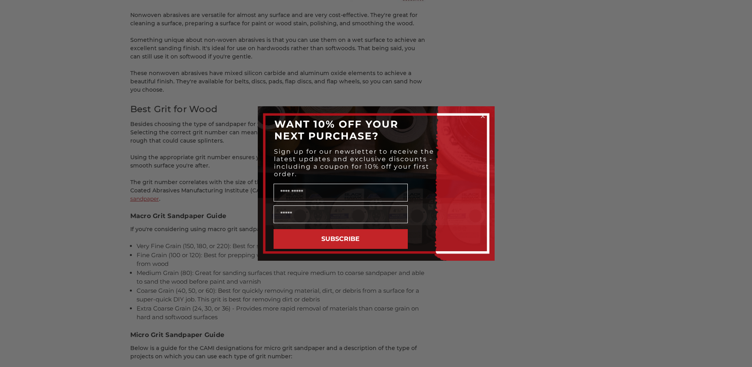
click at [479, 111] on form "WANT 10% OFF YOUR NEXT PURCHASE? Sign up for our newsletter to receive the late…" at bounding box center [376, 183] width 237 height 154
drag, startPoint x: 478, startPoint y: 116, endPoint x: 486, endPoint y: 117, distance: 7.7
click at [480, 116] on div "Close dialog WANT 10% OFF YOUR NEXT PURCHASE? Sign up for our newsletter to rec…" at bounding box center [376, 183] width 237 height 154
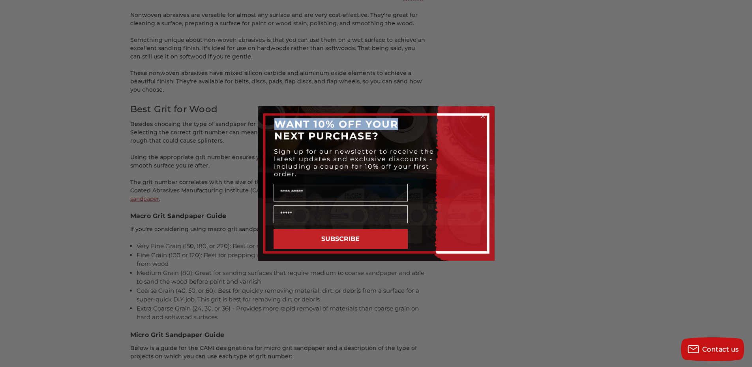
click at [486, 117] on circle "Close dialog" at bounding box center [483, 117] width 8 height 8
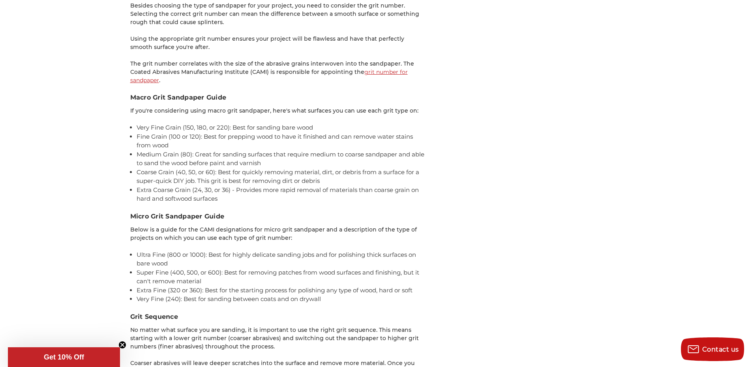
scroll to position [1442, 0]
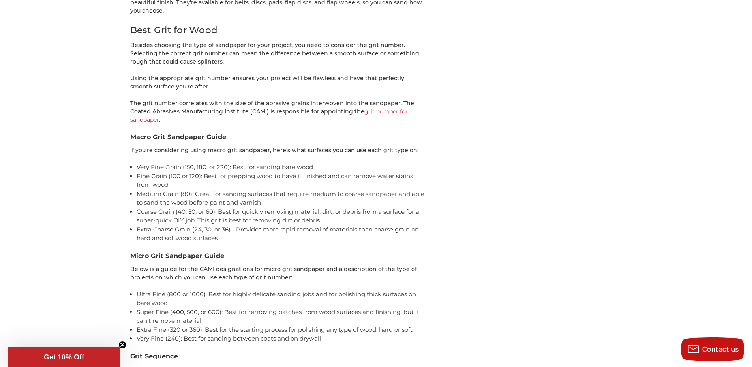
click at [571, 203] on aside "Related Products Shop Categories Sanding Belts Other Coated Abrasives Sanding D…" at bounding box center [538, 73] width 168 height 2719
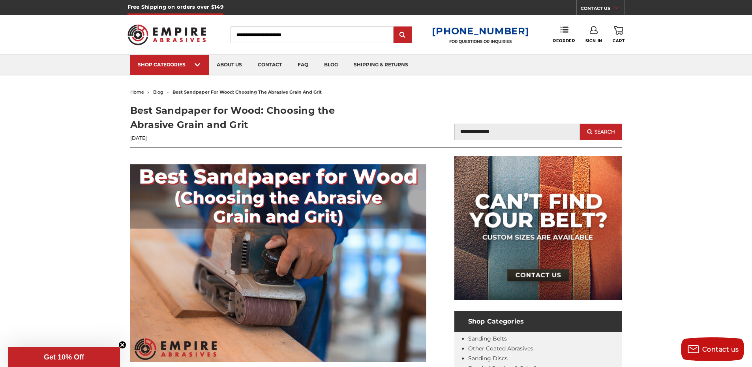
click at [179, 32] on img at bounding box center [167, 34] width 79 height 31
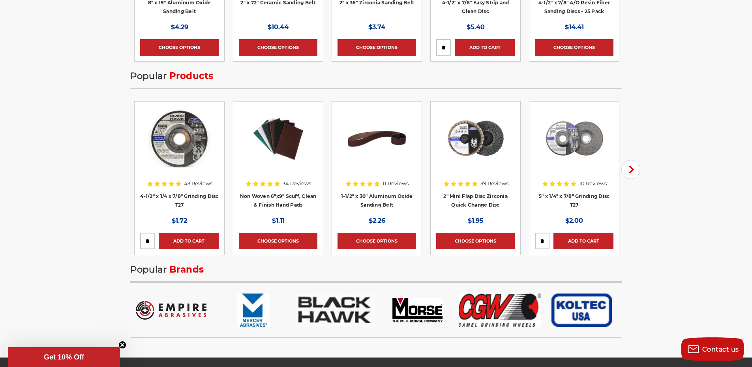
scroll to position [1421, 0]
